Goal: Information Seeking & Learning: Check status

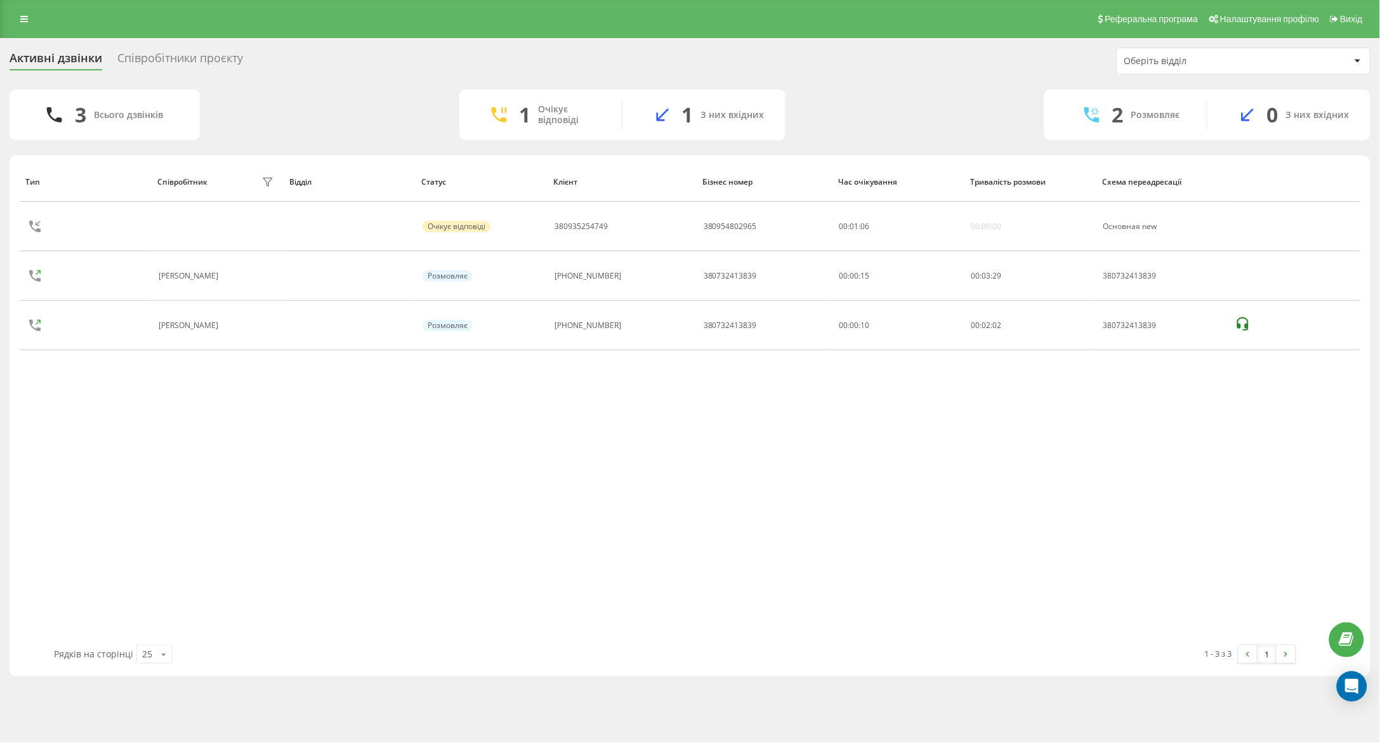
click at [1027, 542] on div "Тип Співробітник фільтру Відділ Статус Клієнт Бізнес номер Час очікування Трива…" at bounding box center [690, 403] width 1341 height 483
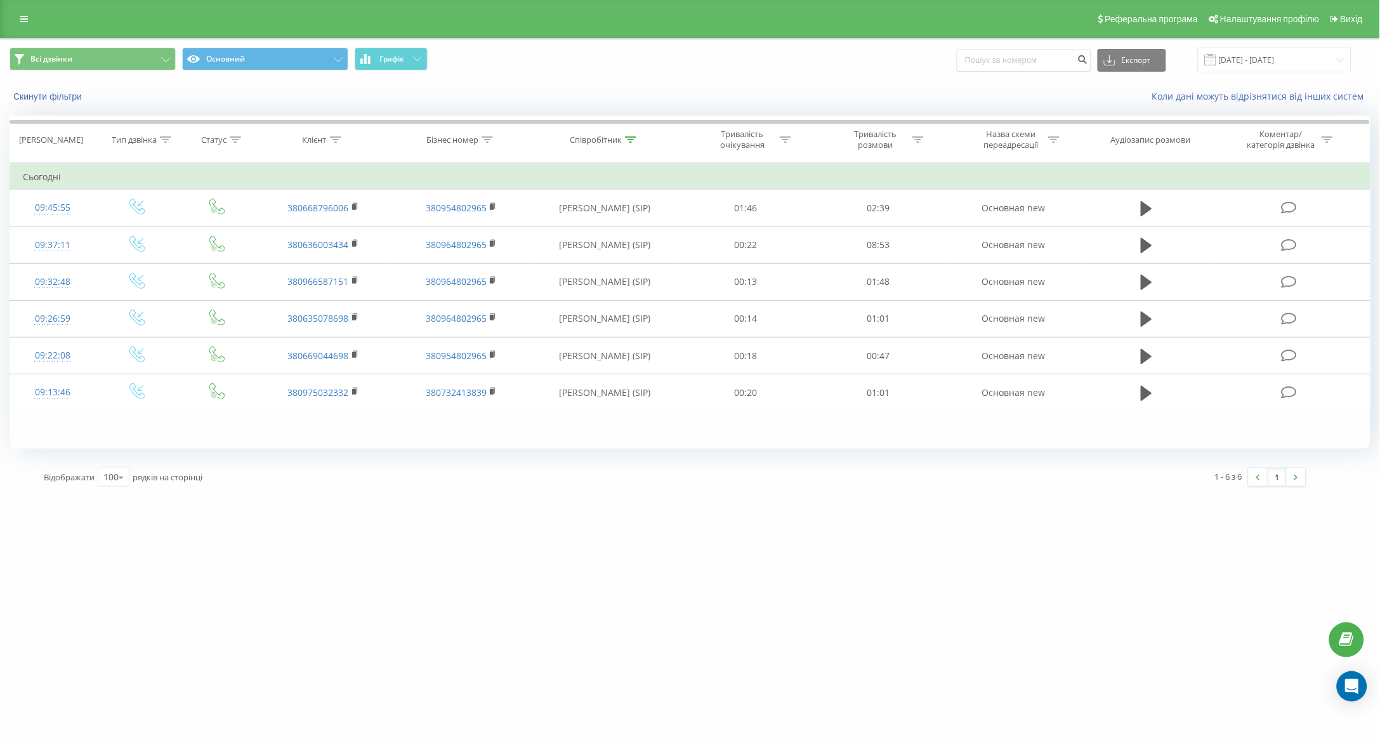
click at [1155, 564] on div "florium.ua Проекти florium.ua Дашборд Центр звернень Журнал дзвінків Журнал дзв…" at bounding box center [690, 371] width 1380 height 743
click at [1091, 524] on div "florium.ua Проекти florium.ua Дашборд Центр звернень Журнал дзвінків Журнал дзв…" at bounding box center [690, 371] width 1380 height 743
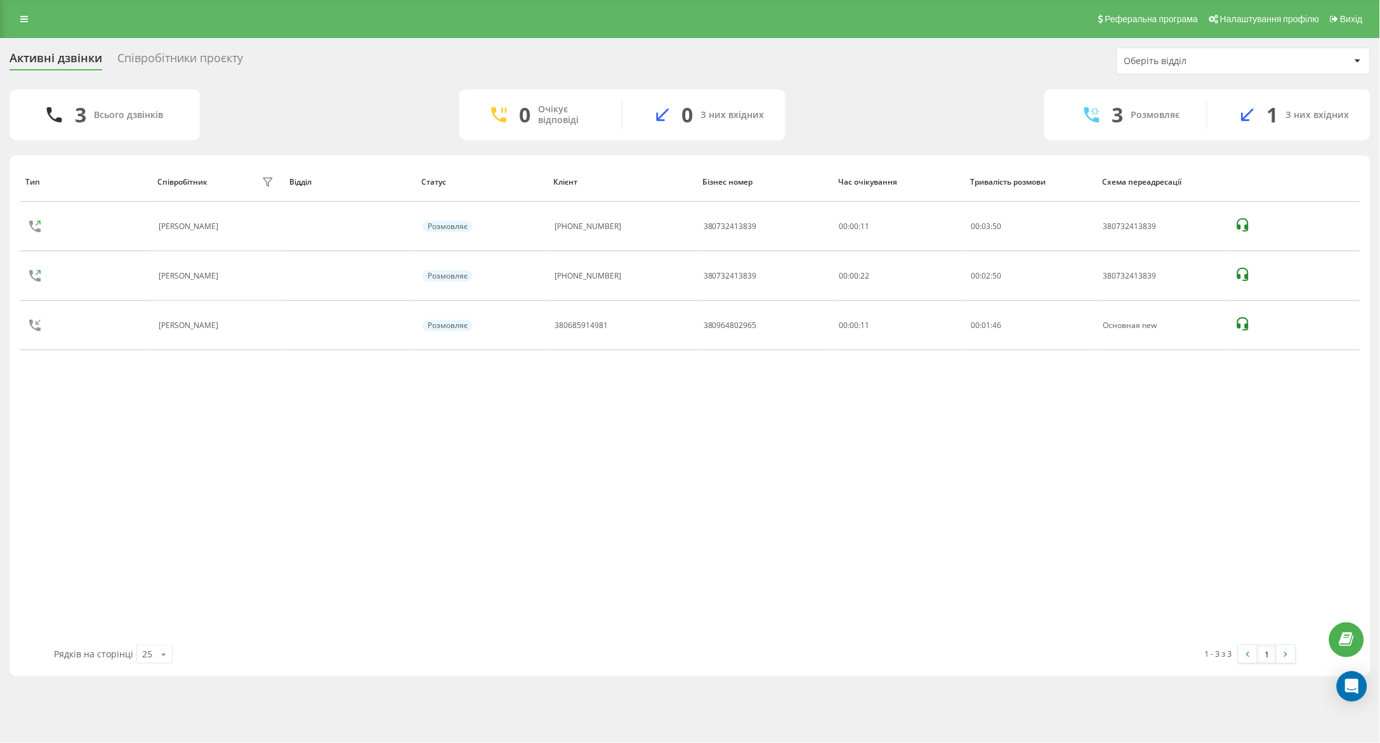
click at [1119, 581] on div "Тип Співробітник фільтру Відділ Статус Клієнт Бізнес номер Час очікування Трива…" at bounding box center [690, 403] width 1341 height 483
